Goal: Information Seeking & Learning: Learn about a topic

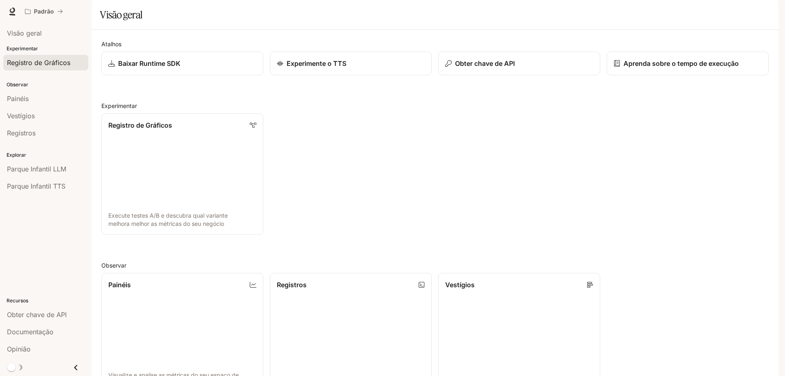
click at [46, 61] on font "Registro de Gráficos" at bounding box center [38, 62] width 63 height 8
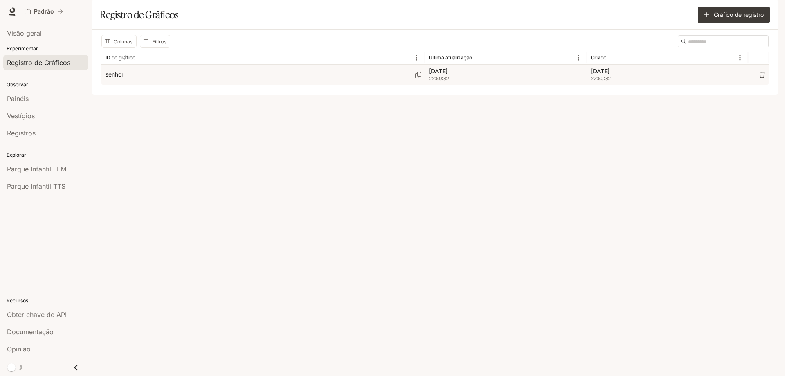
click at [273, 85] on div "senhor" at bounding box center [262, 75] width 315 height 20
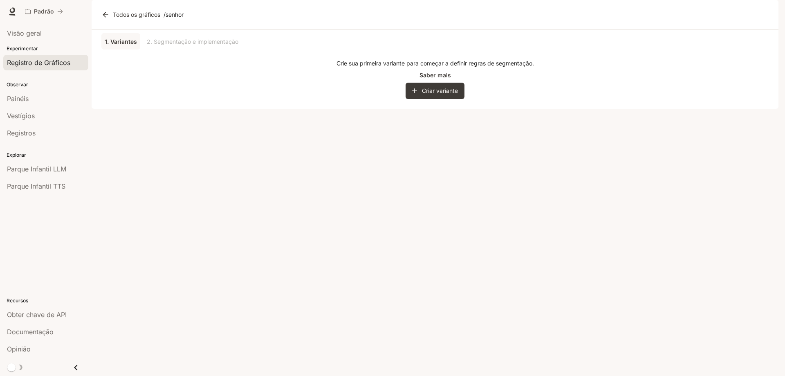
click at [38, 61] on font "Registro de Gráficos" at bounding box center [38, 62] width 63 height 8
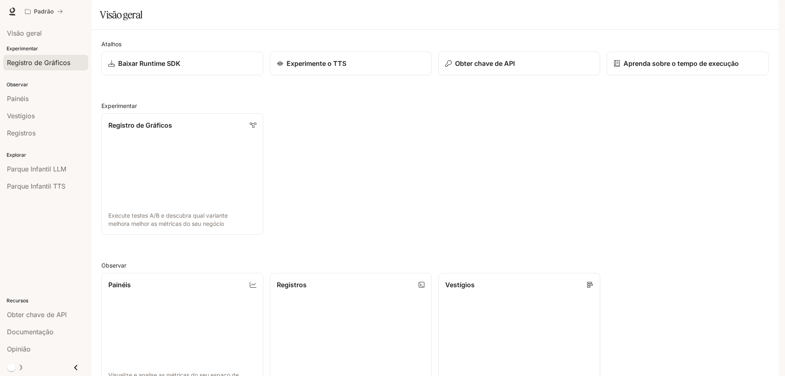
click at [57, 61] on font "Registro de Gráficos" at bounding box center [38, 62] width 63 height 8
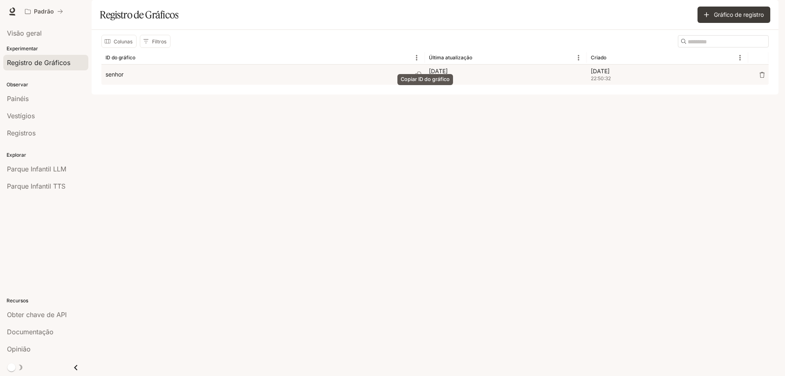
click at [419, 78] on icon "Copiar ID do gráfico" at bounding box center [418, 75] width 7 height 7
click at [610, 74] on font "19 de setembro de 2025" at bounding box center [600, 70] width 19 height 7
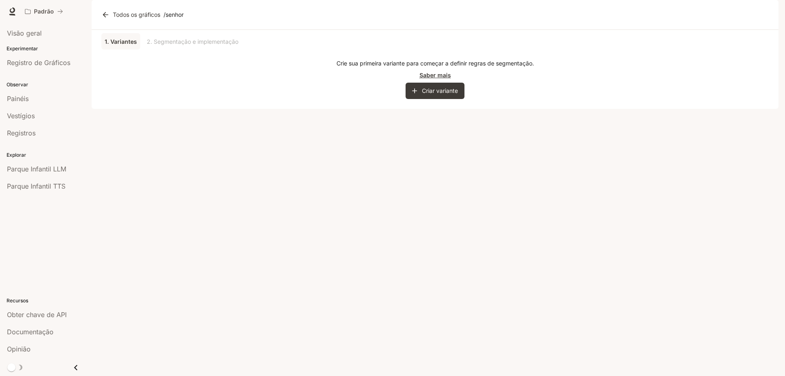
click at [433, 78] on font "Saber mais" at bounding box center [434, 75] width 31 height 7
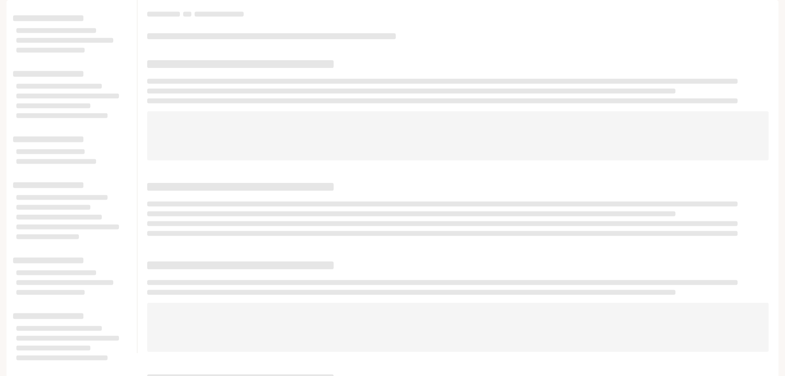
scroll to position [7, 0]
